Goal: Transaction & Acquisition: Purchase product/service

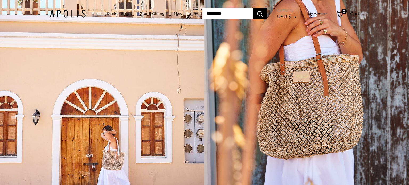
click at [140, 13] on link "Group Gifting" at bounding box center [151, 13] width 25 height 7
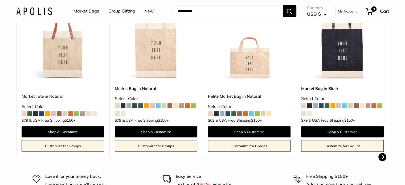
scroll to position [160, 0]
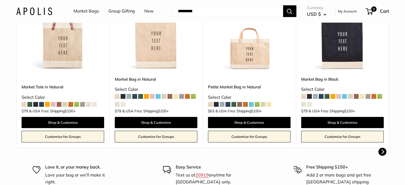
click at [45, 137] on link "Customize for Groups" at bounding box center [63, 137] width 82 height 12
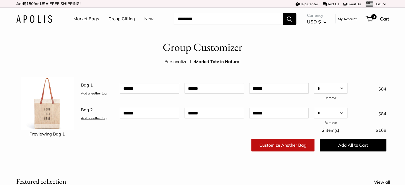
click at [78, 19] on link "Market Bags" at bounding box center [86, 19] width 26 height 8
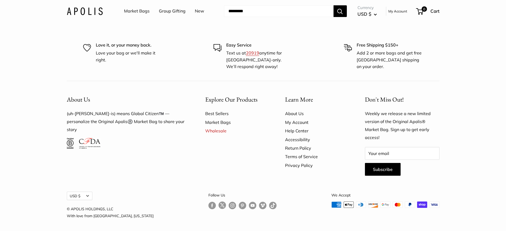
scroll to position [1692, 0]
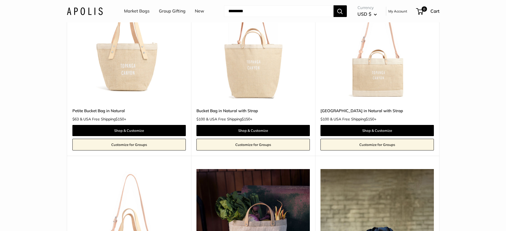
scroll to position [200, 0]
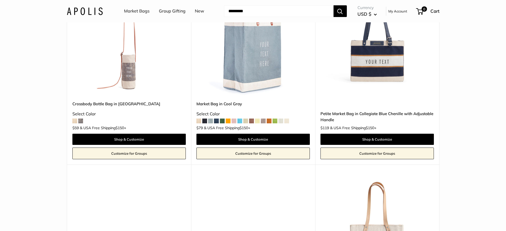
scroll to position [1164, 0]
